Goal: Task Accomplishment & Management: Complete application form

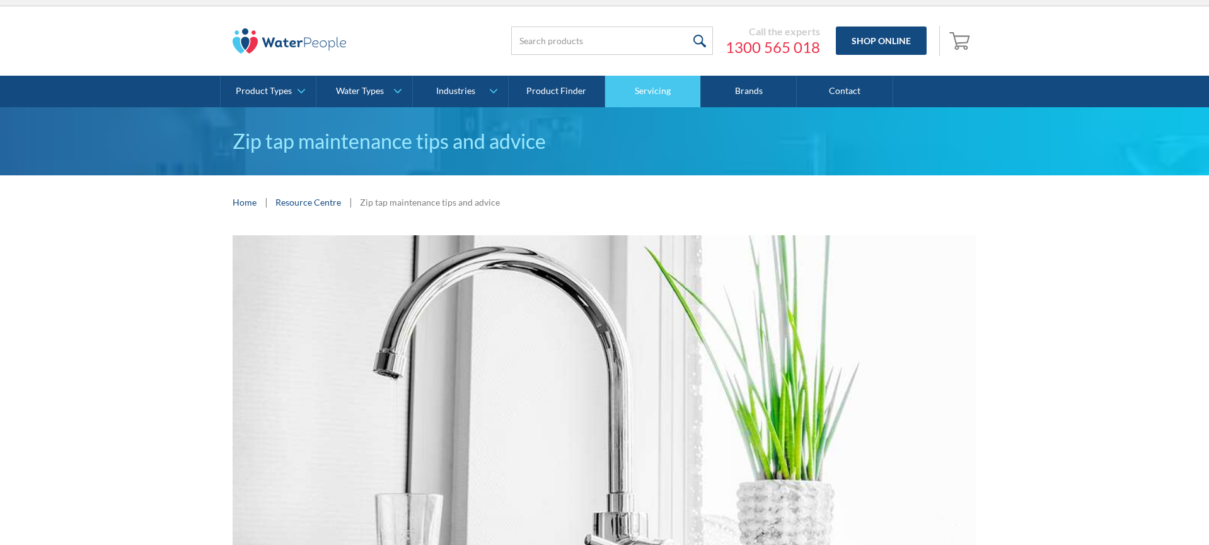
click at [662, 84] on link "Servicing" at bounding box center [653, 92] width 96 height 32
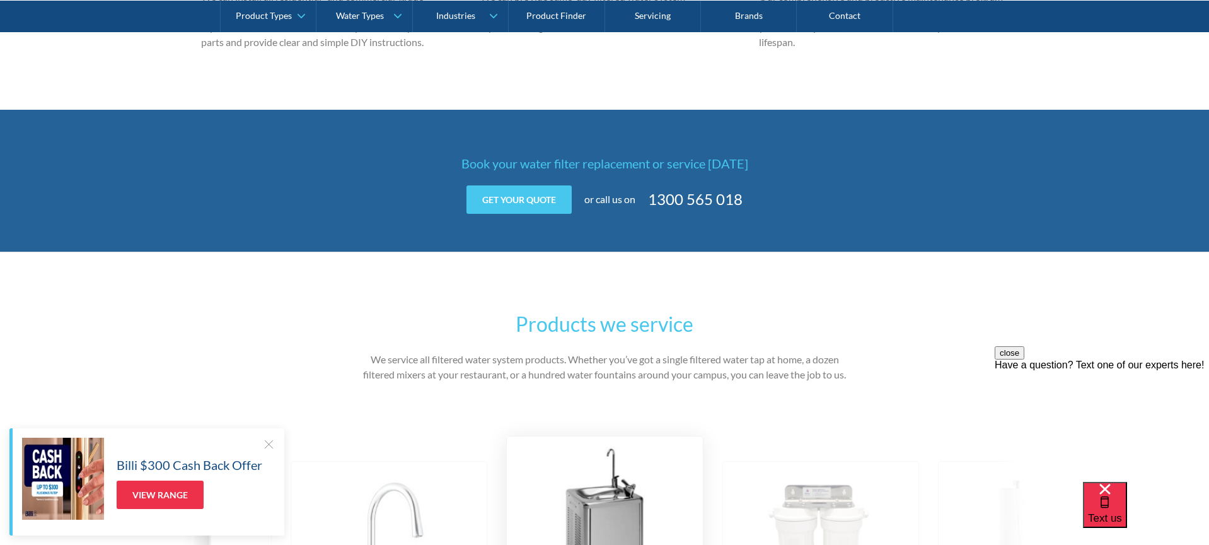
scroll to position [1682, 0]
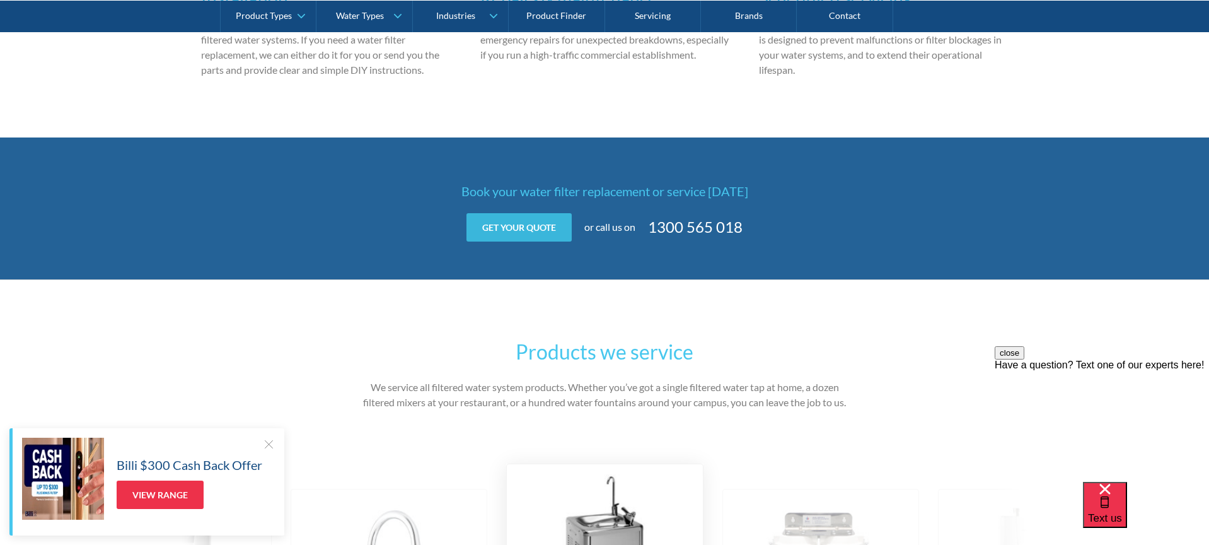
click at [506, 217] on link "Get your quote" at bounding box center [519, 227] width 105 height 28
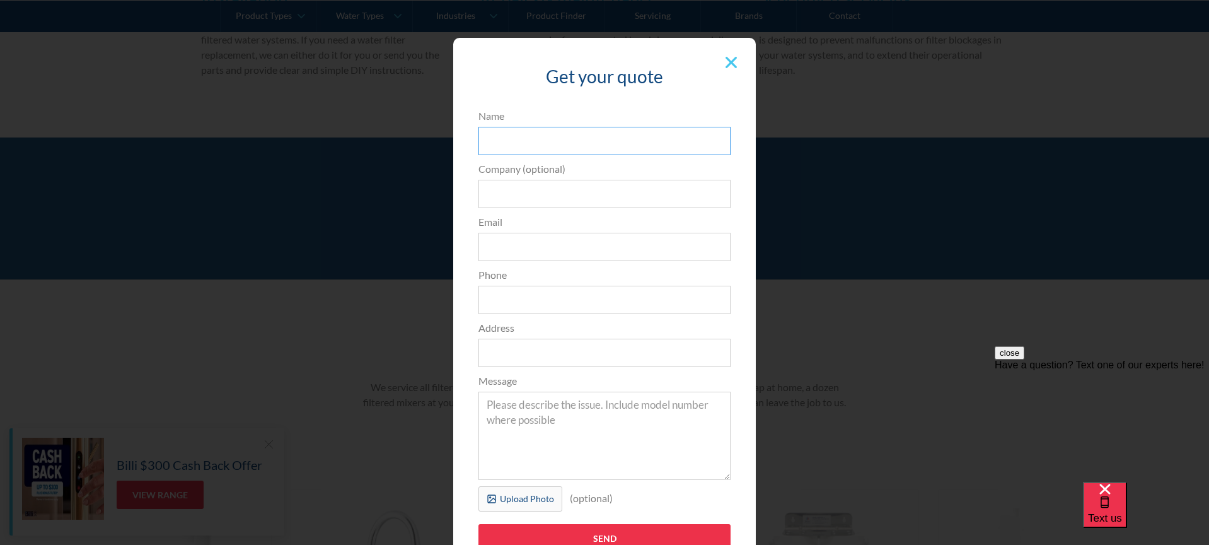
click at [504, 135] on input "Name" at bounding box center [605, 141] width 252 height 28
type input "[PERSON_NAME]"
click at [508, 238] on input "Email" at bounding box center [605, 247] width 252 height 28
type input "[EMAIL_ADDRESS][DOMAIN_NAME]"
type input "0413849720"
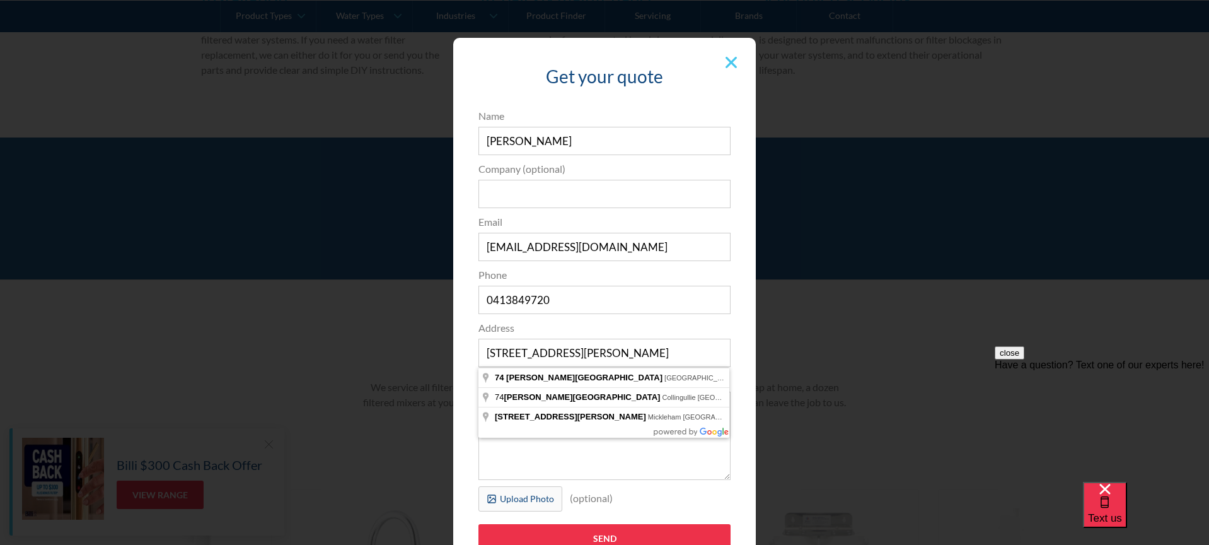
type input "[STREET_ADDRESS][PERSON_NAME]"
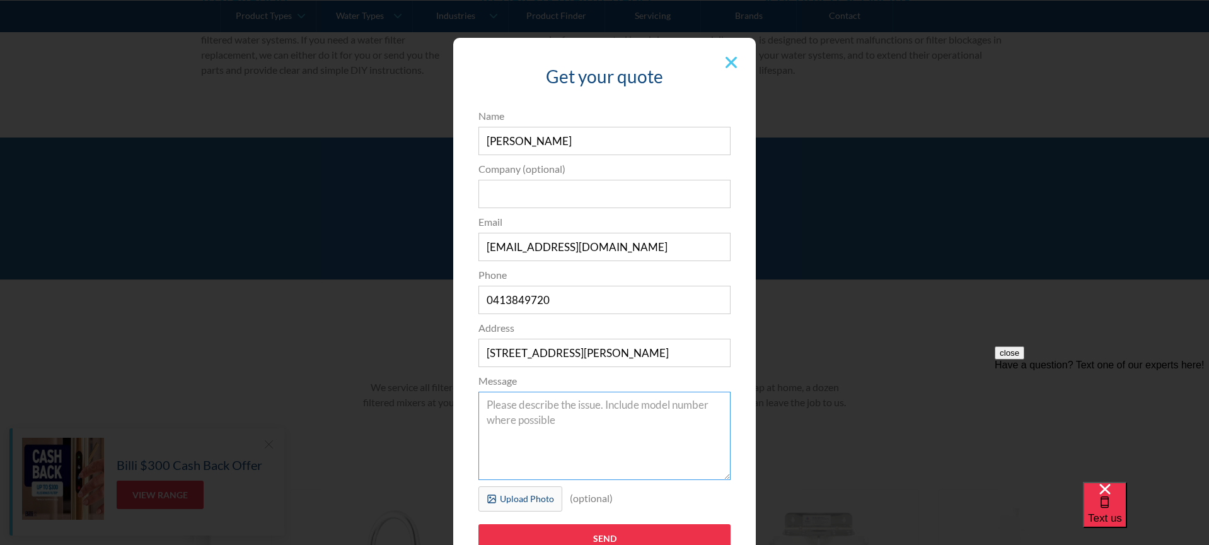
scroll to position [1682, 0]
click at [530, 409] on textarea "Message" at bounding box center [605, 436] width 252 height 88
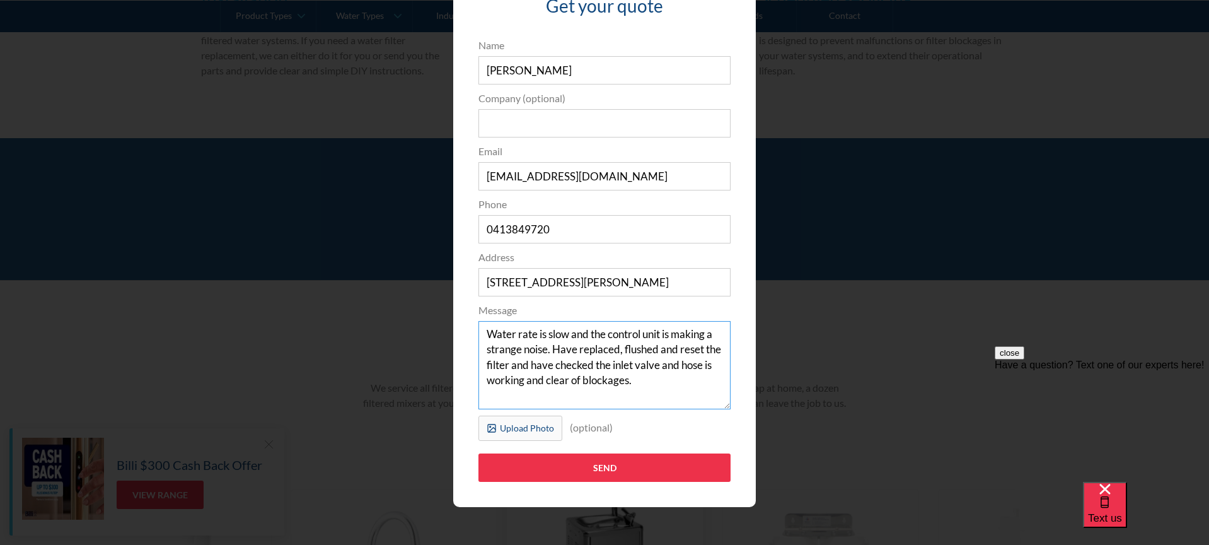
scroll to position [69, 0]
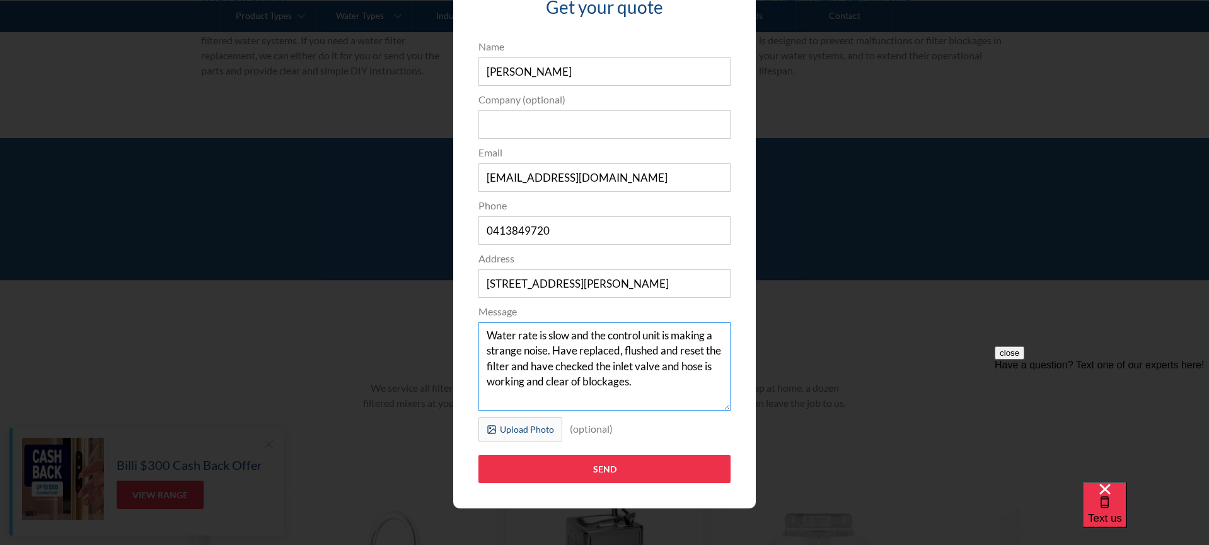
drag, startPoint x: 485, startPoint y: 335, endPoint x: 720, endPoint y: 380, distance: 239.5
click at [720, 380] on textarea "Water rate is slow and the control unit is making a strange noise. Have replace…" at bounding box center [605, 366] width 252 height 88
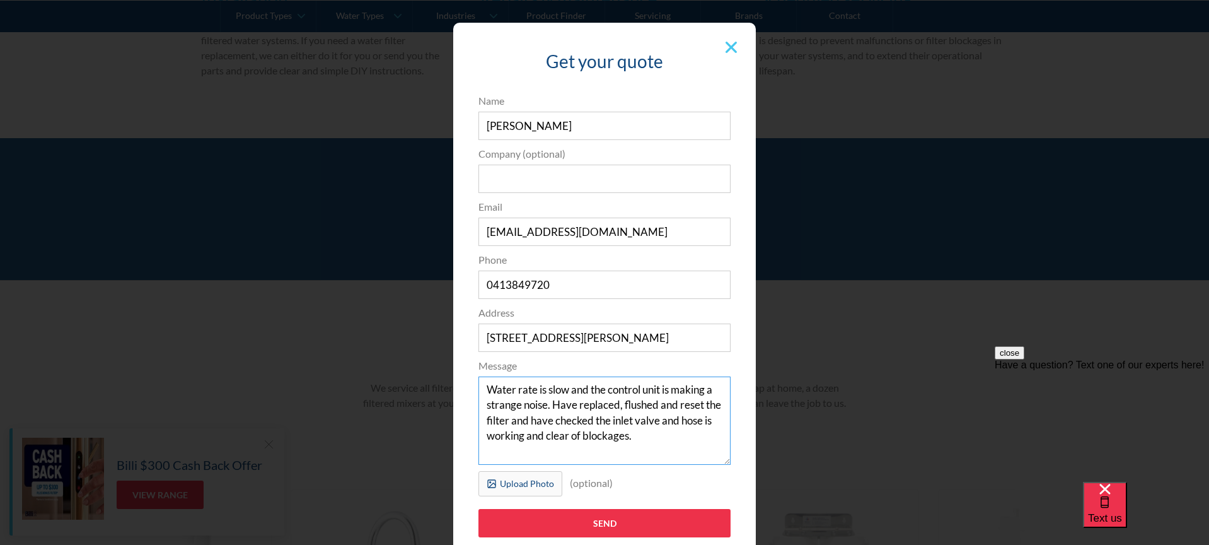
scroll to position [15, 0]
click at [704, 439] on textarea "Water rate is slow and the control unit is making a strange noise. Have replace…" at bounding box center [605, 421] width 252 height 88
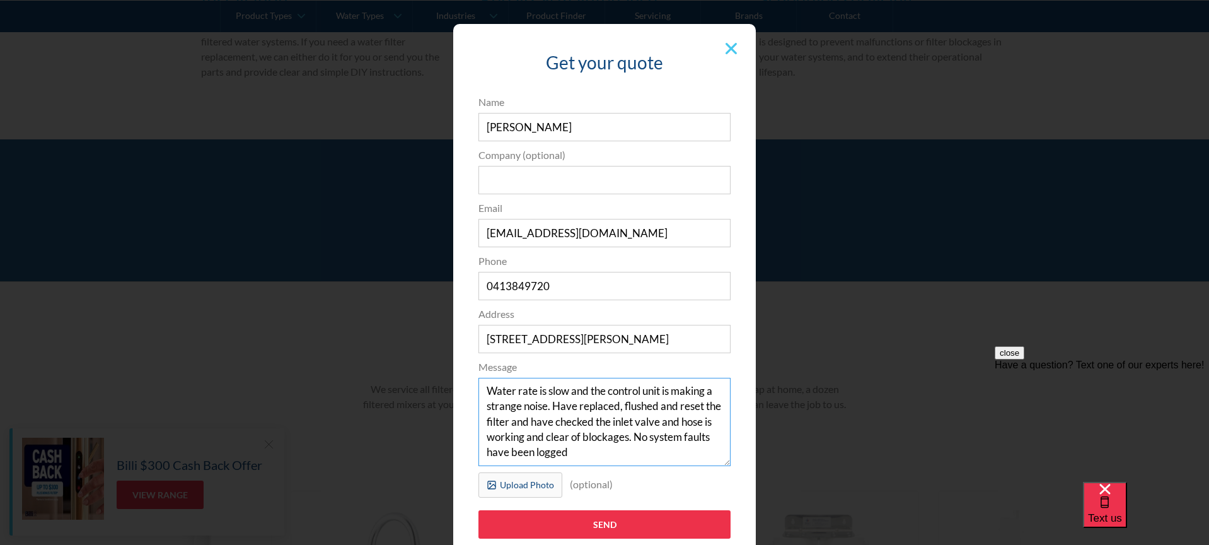
scroll to position [11, 0]
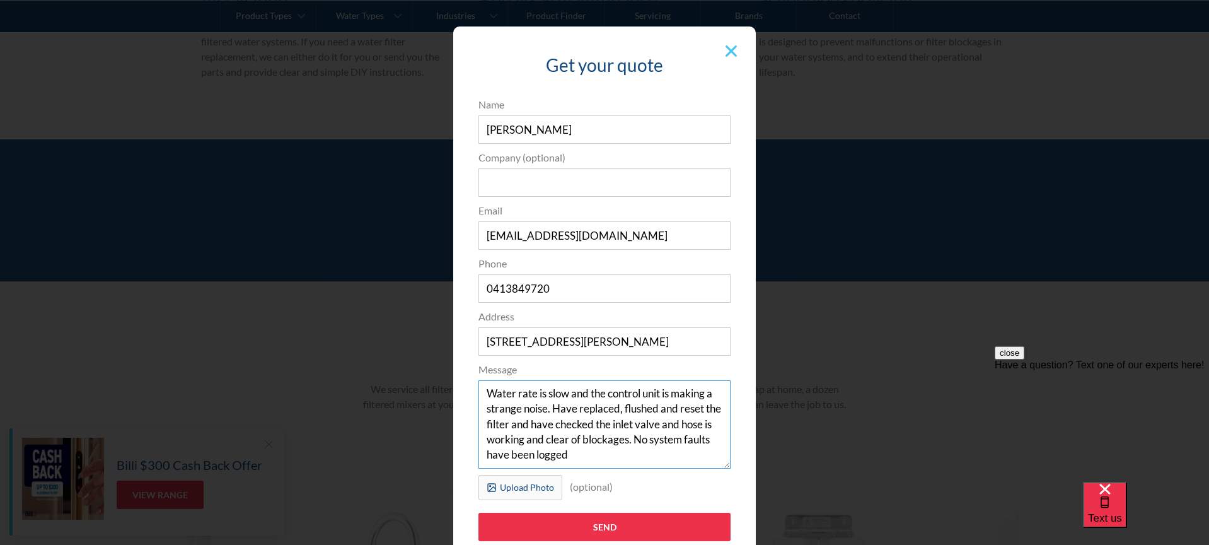
drag, startPoint x: 487, startPoint y: 390, endPoint x: 624, endPoint y: 458, distance: 153.1
click at [647, 468] on textarea "Water rate is slow and the control unit is making a strange noise. Have replace…" at bounding box center [605, 424] width 252 height 88
type textarea "Water rate is slow and the control unit is making a strange noise. Have replace…"
click at [1157, 371] on div "Have a question? Text one of our experts here!" at bounding box center [1102, 364] width 214 height 11
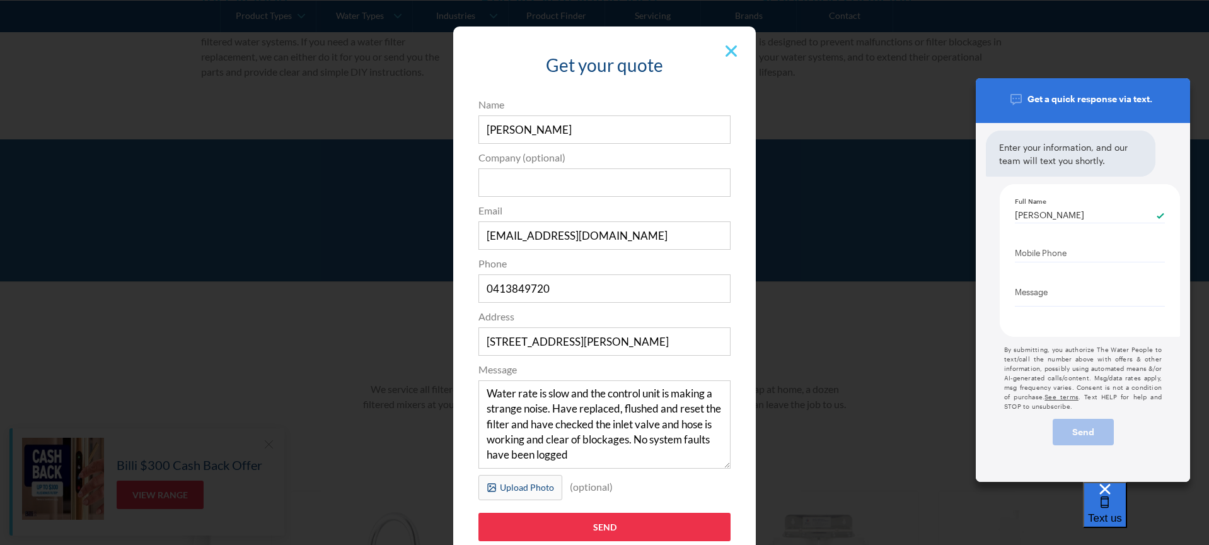
type input "[PERSON_NAME]"
type Phone "0413 849 720"
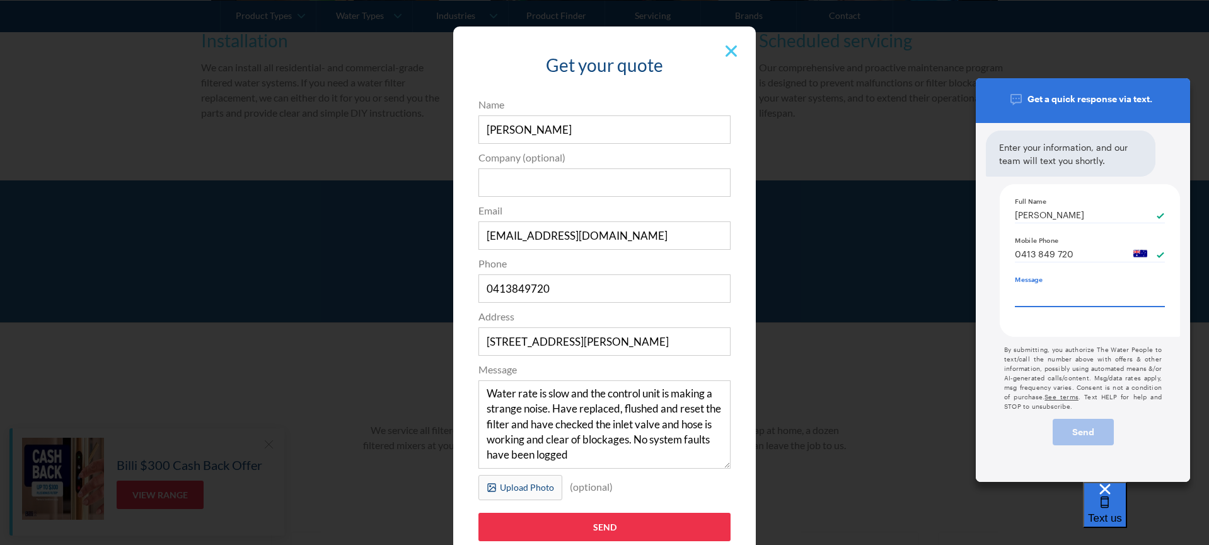
click at [1028, 296] on textarea "Message" at bounding box center [1090, 293] width 150 height 23
paste textarea "Water rate is slow and the control unit is making a strange noise. Have replace…"
type textarea "x"
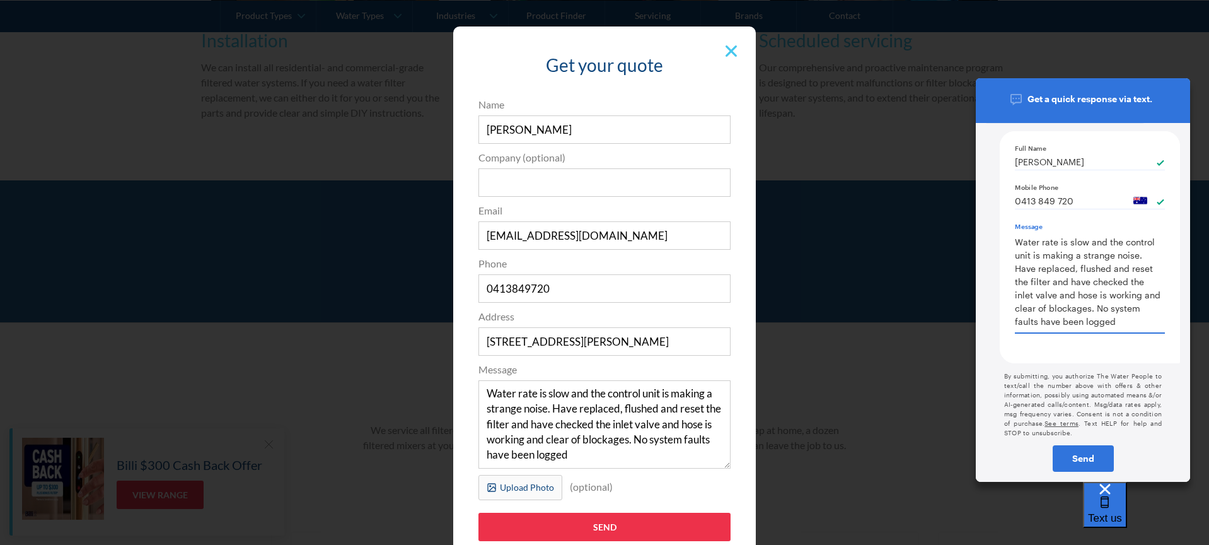
type textarea "Water rate is slow and the control unit is making a strange noise. Have replace…"
click at [1014, 239] on div "[PERSON_NAME] Full Name [PHONE_NUMBER] Mobile Phone + 1 [GEOGRAPHIC_DATA] + 1 […" at bounding box center [1090, 247] width 180 height 232
type textarea "x"
click at [1016, 239] on textarea "Water rate is slow and the control unit is making a strange noise. Have replace…" at bounding box center [1090, 281] width 150 height 103
type textarea "JWater rate is slow and the control unit is making a strange noise. Have replac…"
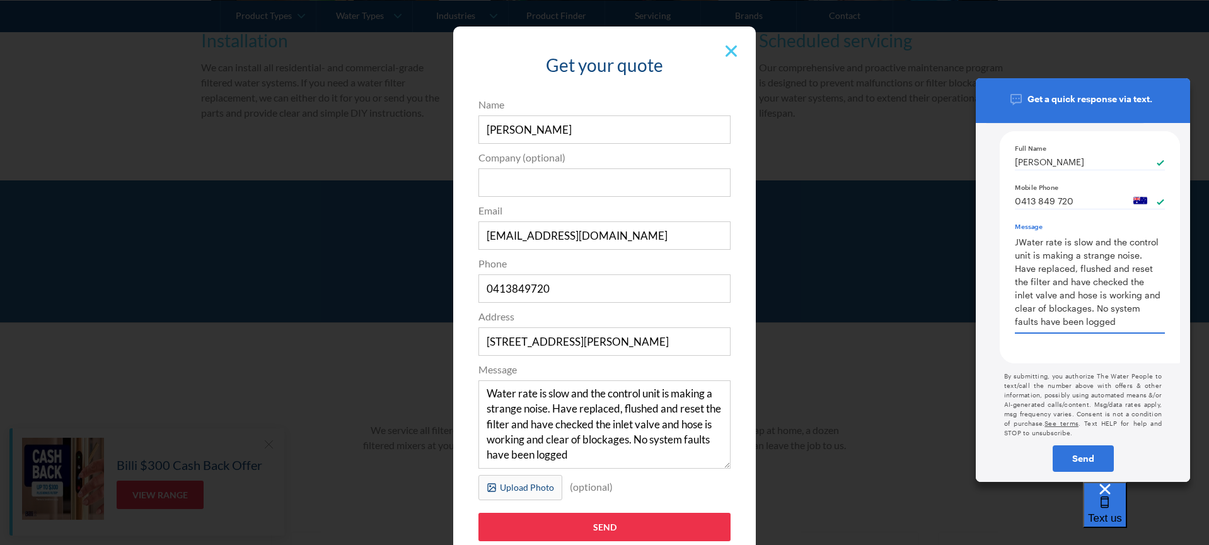
type textarea "x"
type textarea "Water rate is slow and the control unit is making a strange noise. Have replace…"
type textarea "x"
type textarea "HWater rate is slow and the control unit is making a strange noise. Have replac…"
type textarea "x"
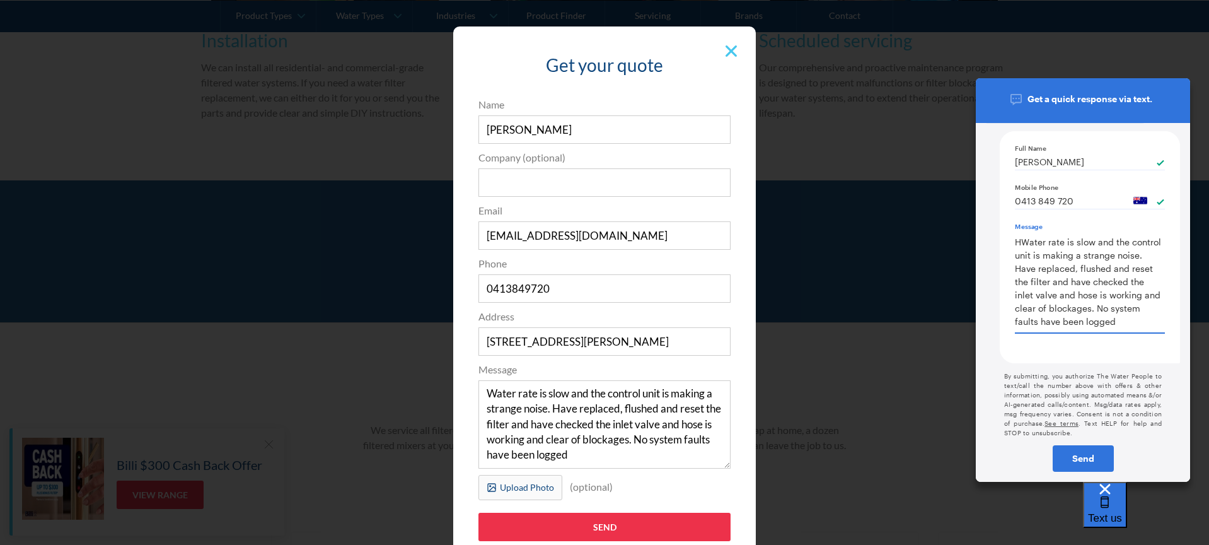
type textarea "HoWater rate is slow and the control unit is making a strange noise. Have repla…"
type textarea "x"
type textarea "Hope yWater rate is slow and the control unit is making a strange noise. Have r…"
type textarea "x"
type textarea "Hope yoWater rate is slow and the control unit is making a strange noise. Have …"
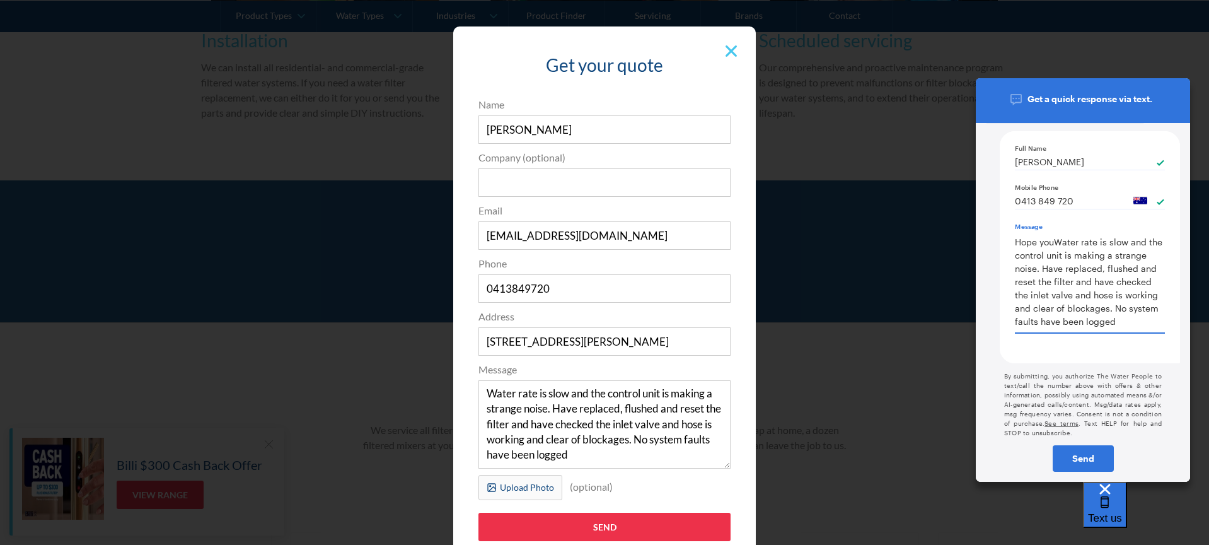
type textarea "x"
type textarea "Hope you cWater rate is slow and the control unit is making a strange noise. Ha…"
type textarea "x"
type textarea "Hope you can Water rate is slow and the control unit is making a strange noise.…"
type textarea "x"
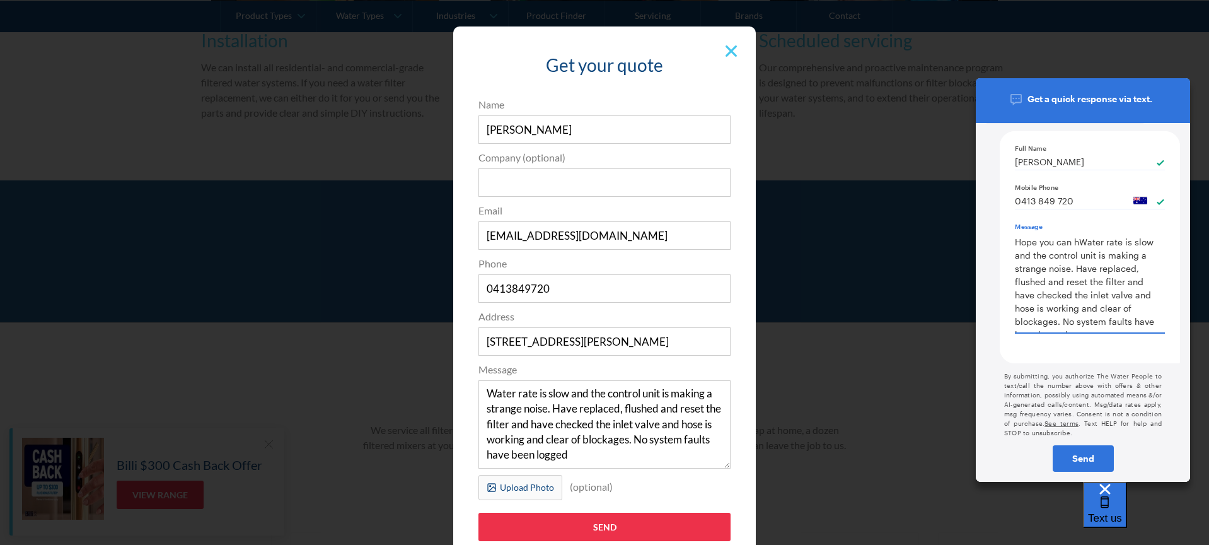
type textarea "Hope you can heWater rate is slow and the control unit is making a strange nois…"
type textarea "x"
type textarea "Hope you can helWater rate is slow and the control unit is making a strange noi…"
type textarea "x"
type textarea "Hope you can helpWater rate is slow and the control unit is making a strange no…"
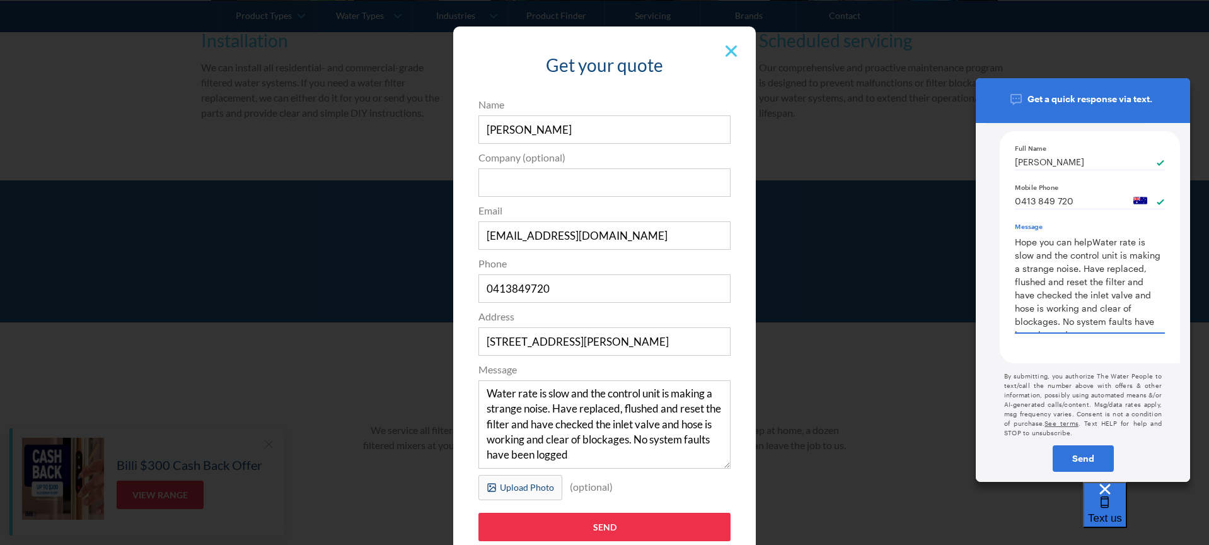
type textarea "Hope you can help,Water rate is slow and the control unit is making a strange n…"
type textarea "x"
type textarea "Hope you can help, Water rate is slow and the control unit is making a strange …"
type textarea "x"
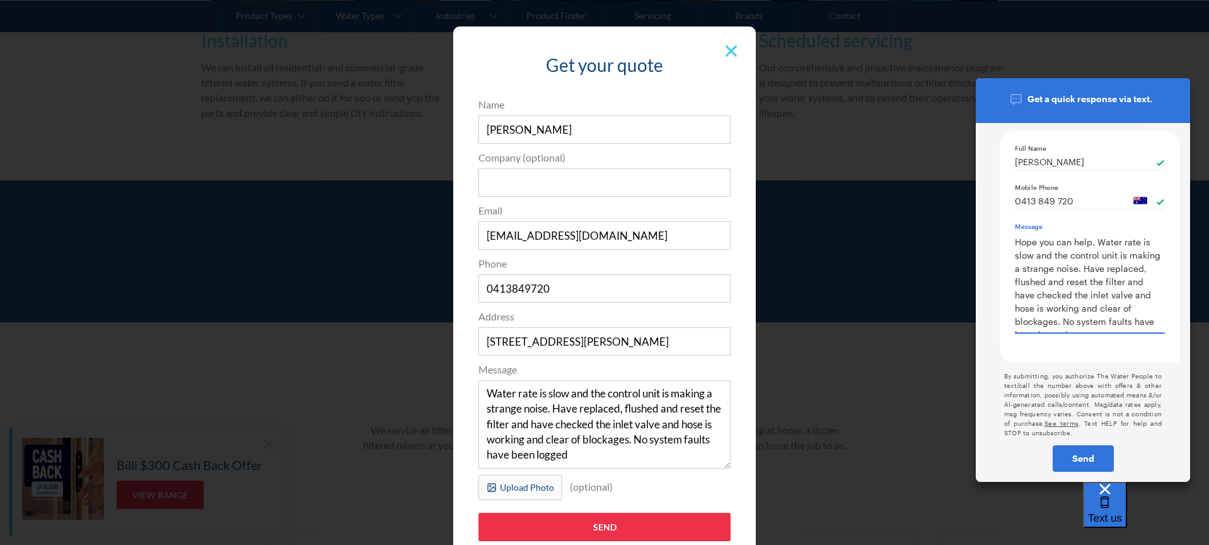
type textarea "Hope you can help, wWater rate is slow and the control unit is making a strange…"
type textarea "x"
type textarea "Hope you can help, water rate is slow and the control unit is making a strange …"
type textarea "Hope you can help, water rate is ve slow and the control unit is making a stran…"
type textarea "x"
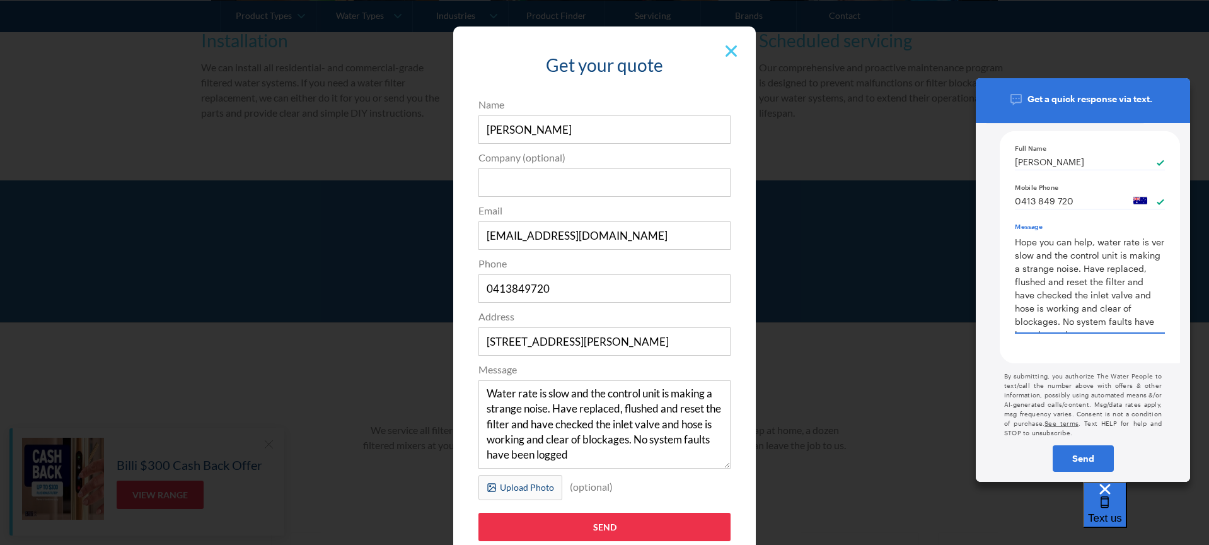
type textarea "x"
type textarea "Hope you can help, water rate is very slow and the control unit is making a str…"
type textarea "x"
type textarea "Hope you can help, water rate is very slow and the control unit is making a str…"
type textarea "x"
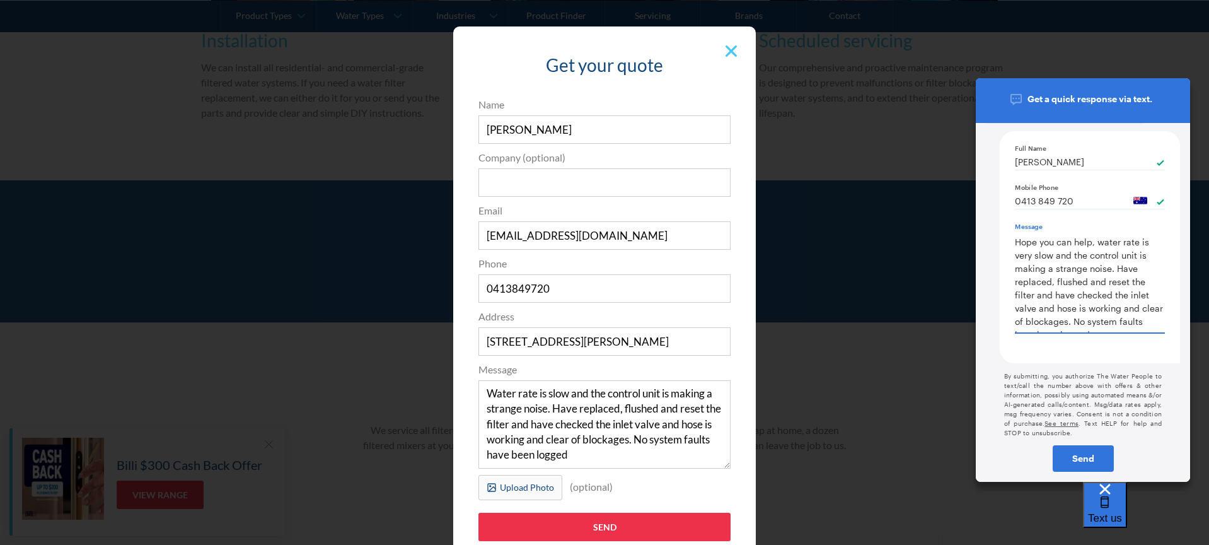
type textarea "Hope you can help, water rate is very slow and the control unit is making a str…"
type textarea "x"
type textarea "Hope you can help, water rate is very slow and the control unit is making a str…"
type textarea "x"
type textarea "Hope you can help, water rate is very slow and the control unit is making a str…"
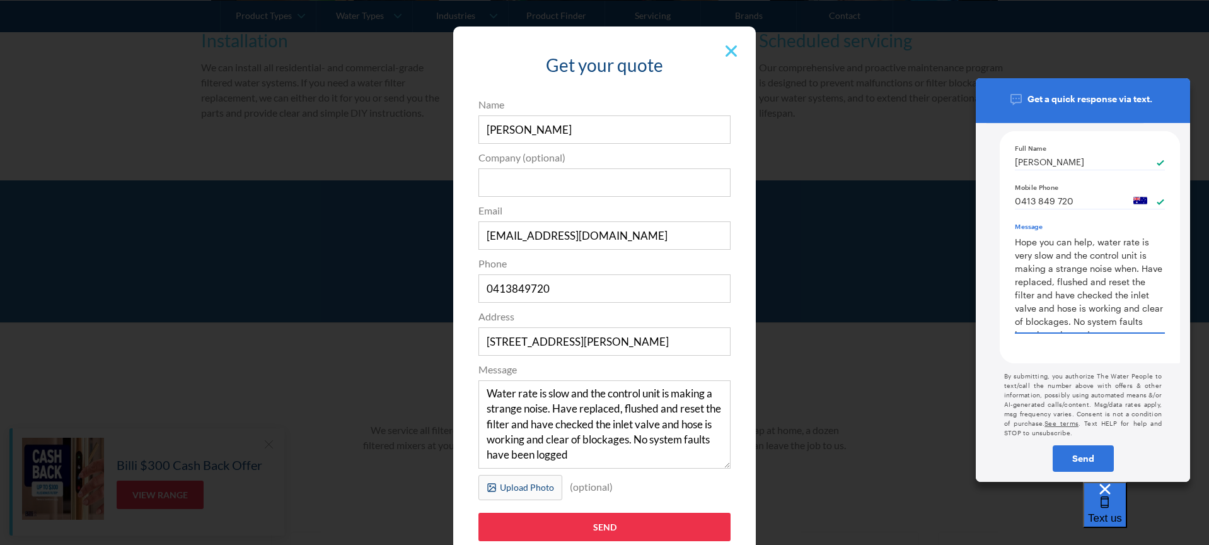
type textarea "x"
type textarea "Hope you can help, water rate is very slow and the control unit is making a str…"
type textarea "x"
type textarea "Hope you can help, water rate is very slow and the control unit is making a str…"
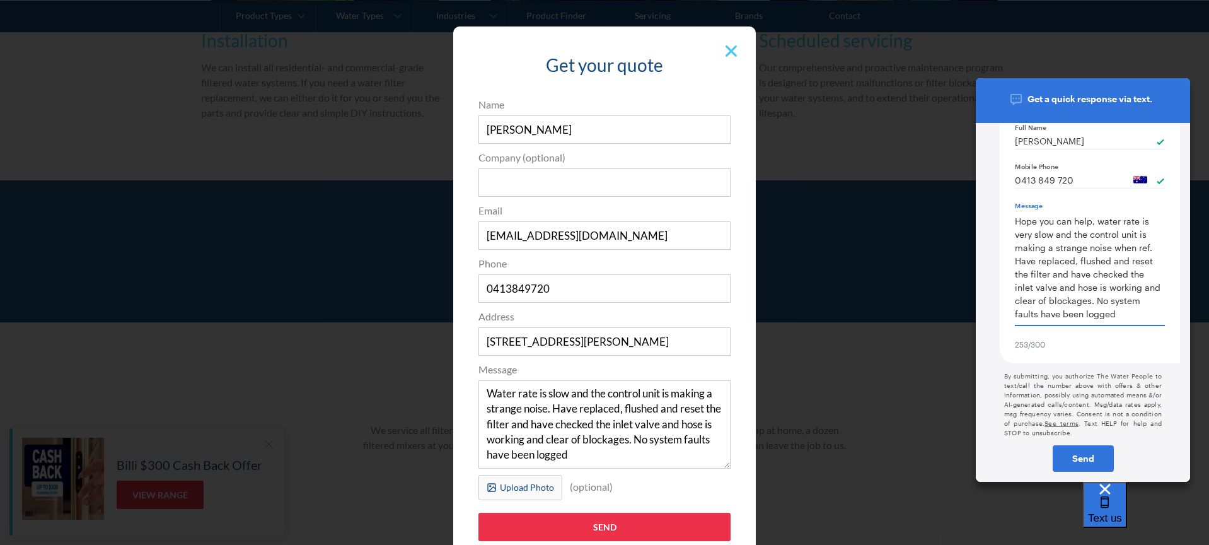
type textarea "Hope you can help, water rate is very slow and the control unit is making a str…"
type textarea "x"
type textarea "Hope you can help, water rate is very slow and the control unit is making a str…"
type textarea "x"
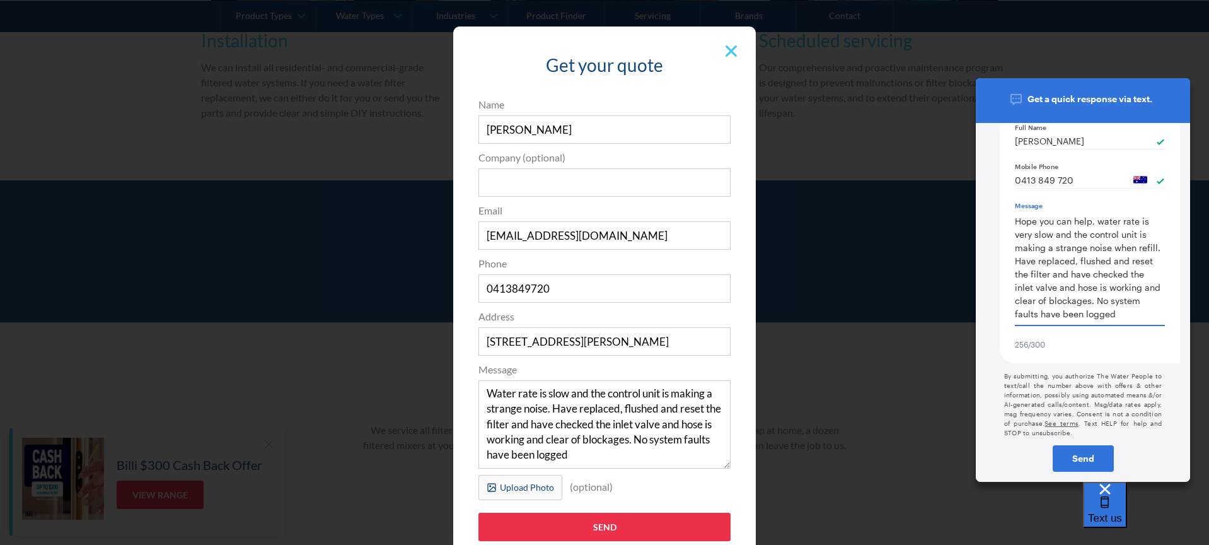
type textarea "Hope you can help, water rate is very slow and the control unit is making a str…"
type textarea "x"
type textarea "Hope you can help, water rate is very slow and the control unit is making a str…"
type textarea "x"
type textarea "Hope you can help, water rate is very slow and the control unit is making a str…"
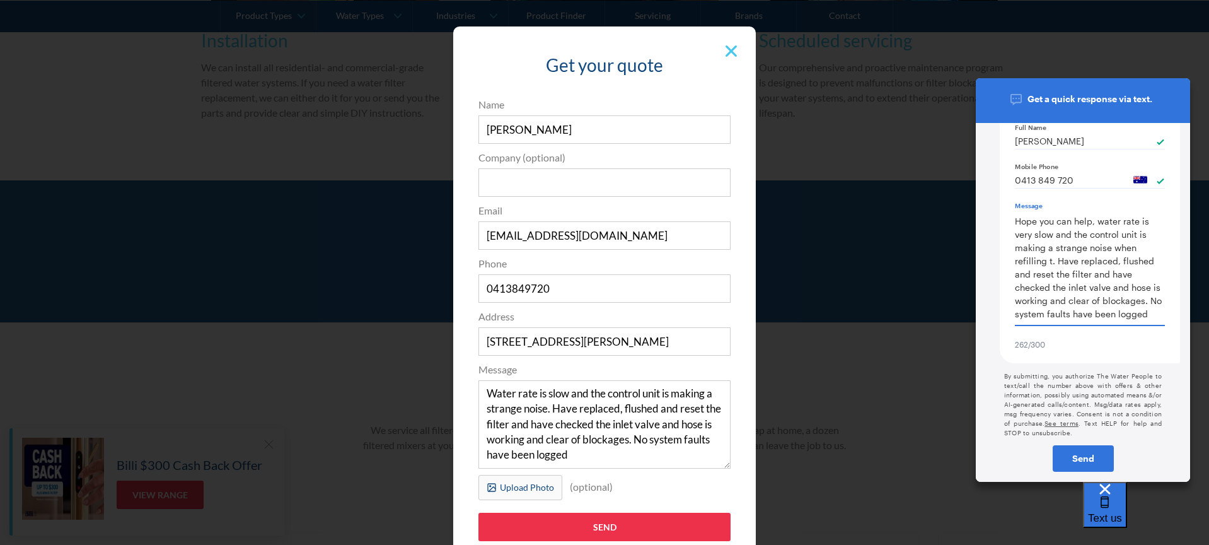
type textarea "x"
type textarea "Hope you can help, water rate is very slow and the control unit is making a str…"
type textarea "x"
type textarea "Hope you can help, water rate is very slow and the control unit is making a str…"
type textarea "x"
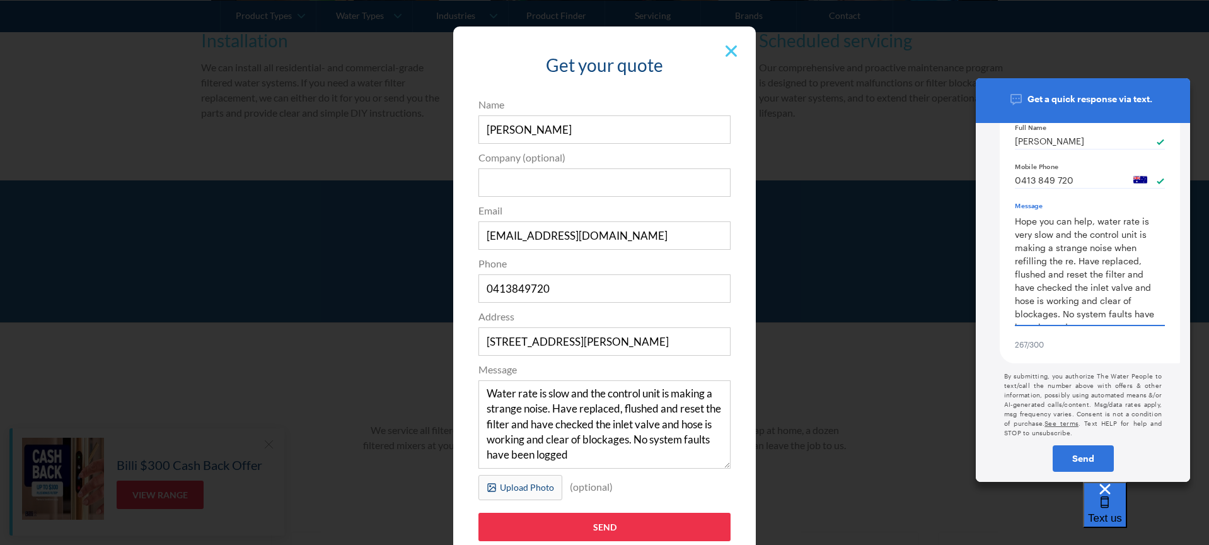
type textarea "Hope you can help, water rate is very slow and the control unit is making a str…"
type textarea "x"
type textarea "Hope you can help, water rate is very slow and the control unit is making a str…"
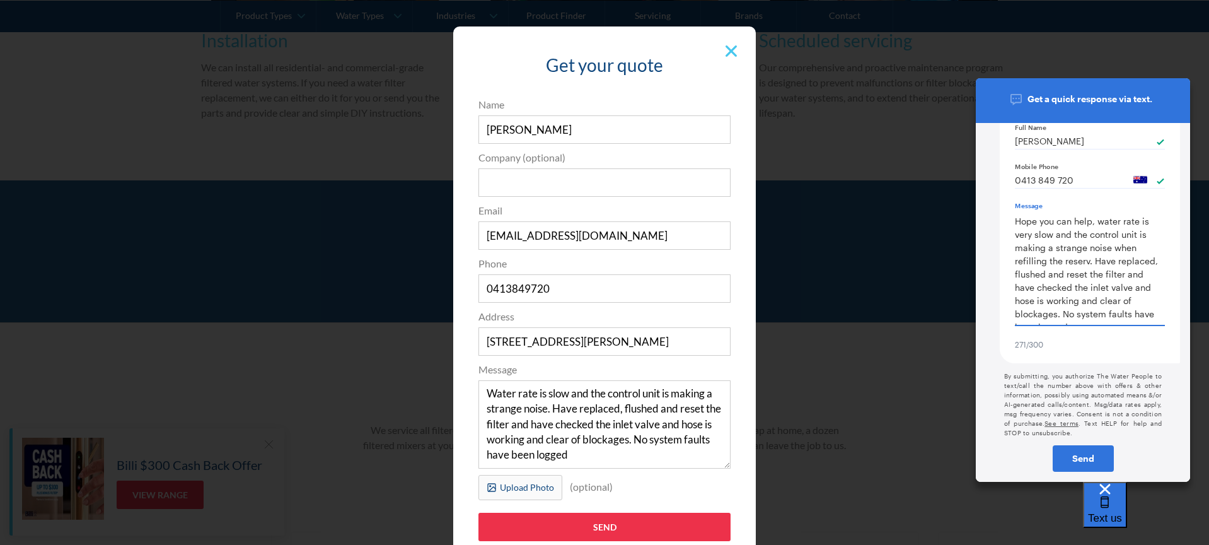
type textarea "x"
type textarea "Hope you can help, water rate is very slow and the control unit is making a str…"
type textarea "x"
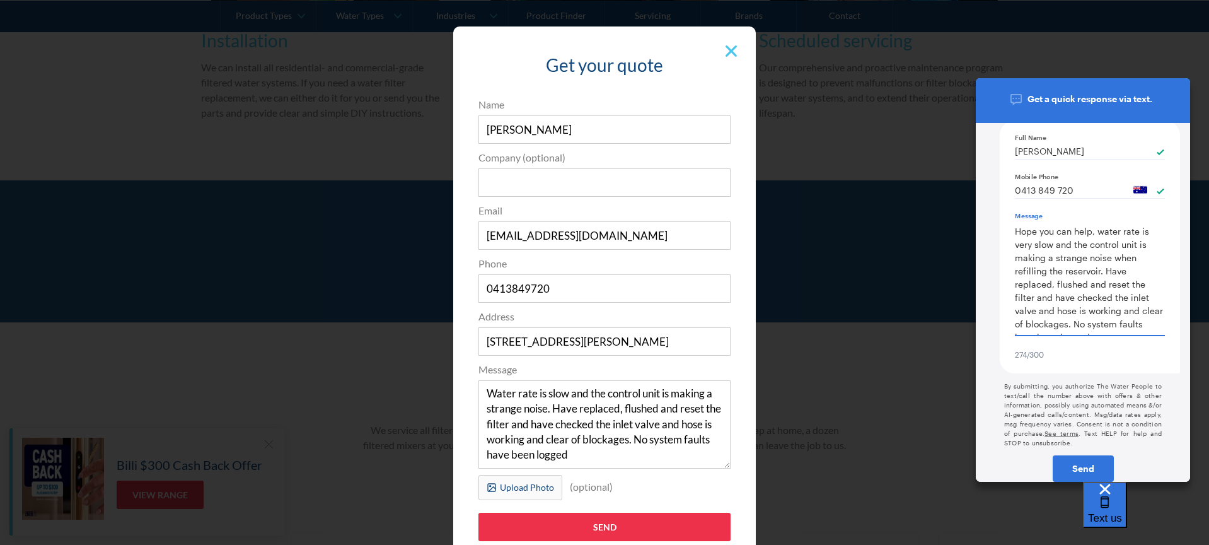
scroll to position [13, 0]
click at [1073, 327] on textarea "Hope you can help, water rate is very slow and the control unit is making a str…" at bounding box center [1090, 277] width 150 height 116
type textarea "x"
type textarea "Hope you can help, water rate is very slow and the control unit is making a str…"
type textarea "x"
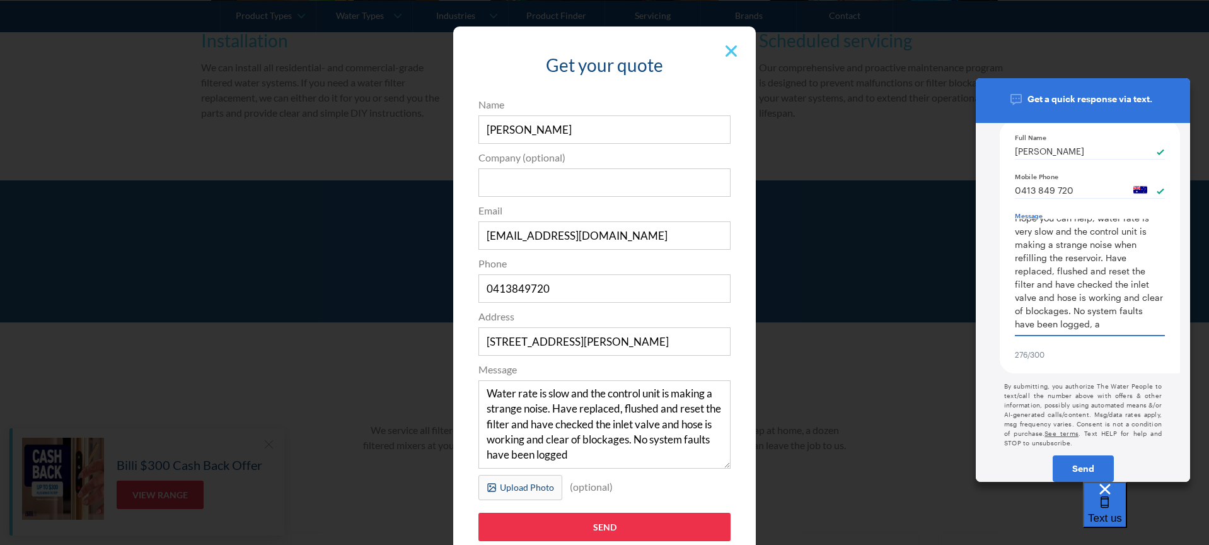
type textarea "Hope you can help, water rate is very slow and the control unit is making a str…"
type textarea "x"
type textarea "Hope you can help, water rate is very slow and the control unit is making a str…"
type textarea "x"
type textarea "Hope you can help, water rate is very slow and the control unit is making a str…"
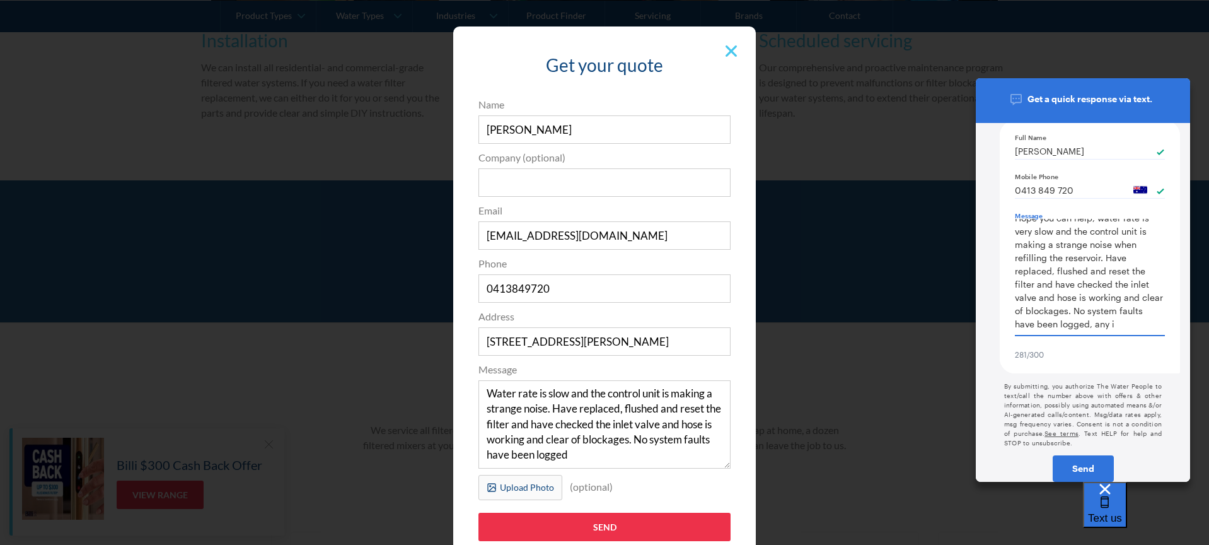
type textarea "x"
type textarea "Hope you can help, water rate is very slow and the control unit is making a str…"
type textarea "x"
type textarea "Hope you can help, water rate is very slow and the control unit is making a str…"
type textarea "x"
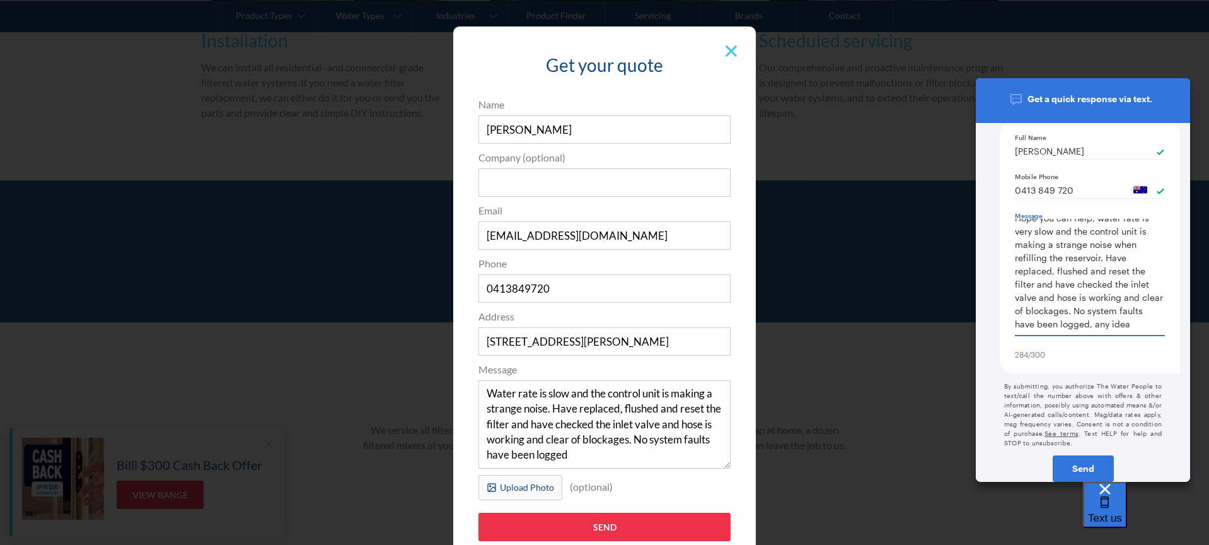
type textarea "Hope you can help, water rate is very slow and the control unit is making a str…"
type textarea "x"
type textarea "Hope you can help, water rate is very slow and the control unit is making a str…"
type textarea "x"
type textarea "Hope you can help, water rate is very slow and the control unit is making a str…"
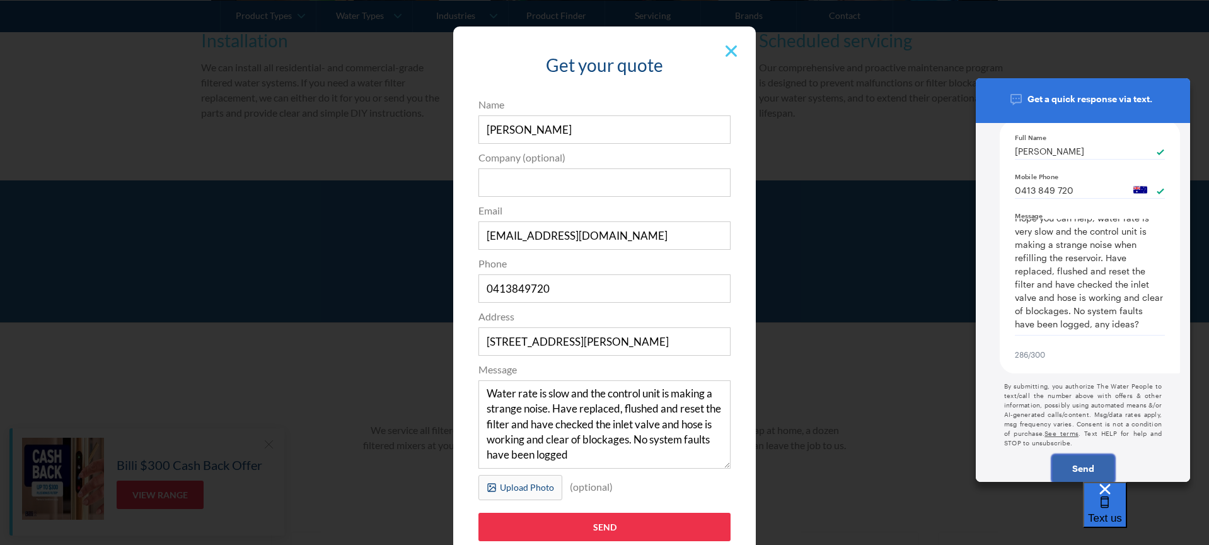
click at [1086, 465] on div "Send" at bounding box center [1083, 468] width 59 height 9
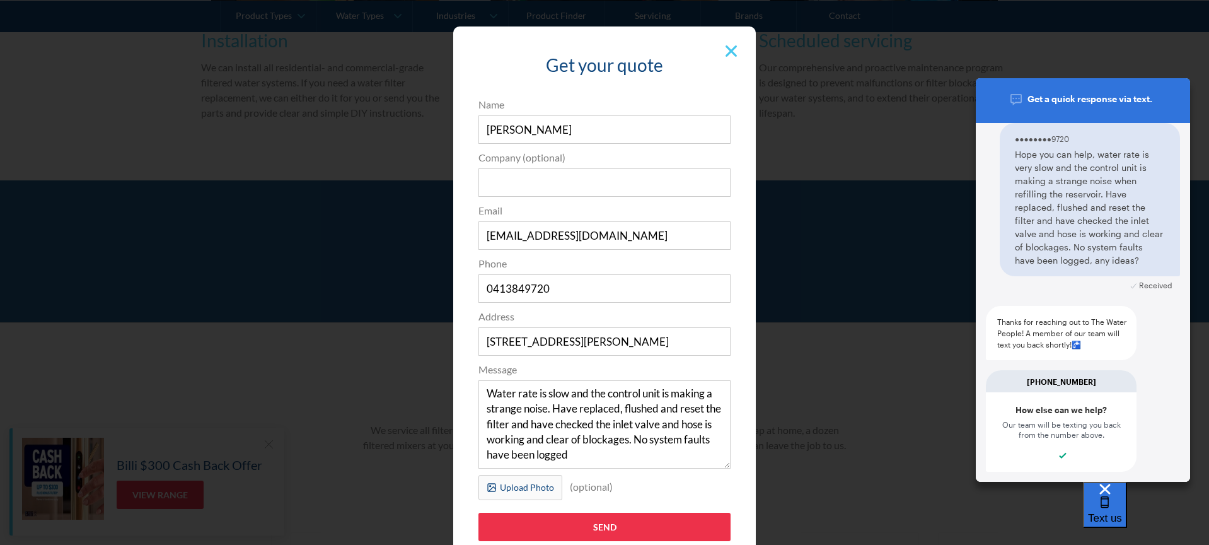
click at [1061, 339] on div "Thanks for reaching out to The Water People! A member of our team will text you…" at bounding box center [1063, 333] width 133 height 34
click at [1096, 217] on div "Hope you can help, water rate is very slow and the control unit is making a str…" at bounding box center [1090, 206] width 150 height 119
click at [1083, 451] on div "How else can we help? Our team will be texting you back from the number above." at bounding box center [1061, 431] width 151 height 79
